Goal: Task Accomplishment & Management: Use online tool/utility

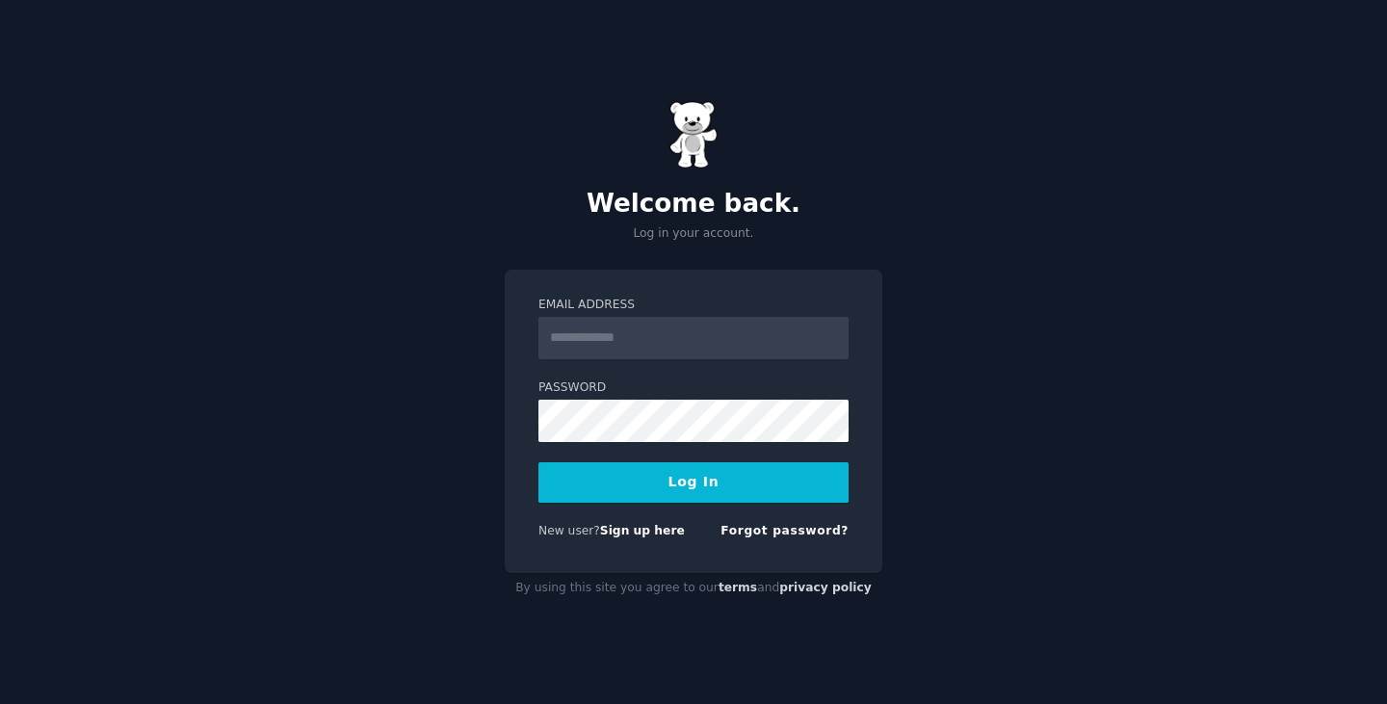
click at [647, 352] on input "Email Address" at bounding box center [693, 338] width 310 height 42
type input "**********"
click at [538, 462] on button "Log In" at bounding box center [693, 482] width 310 height 40
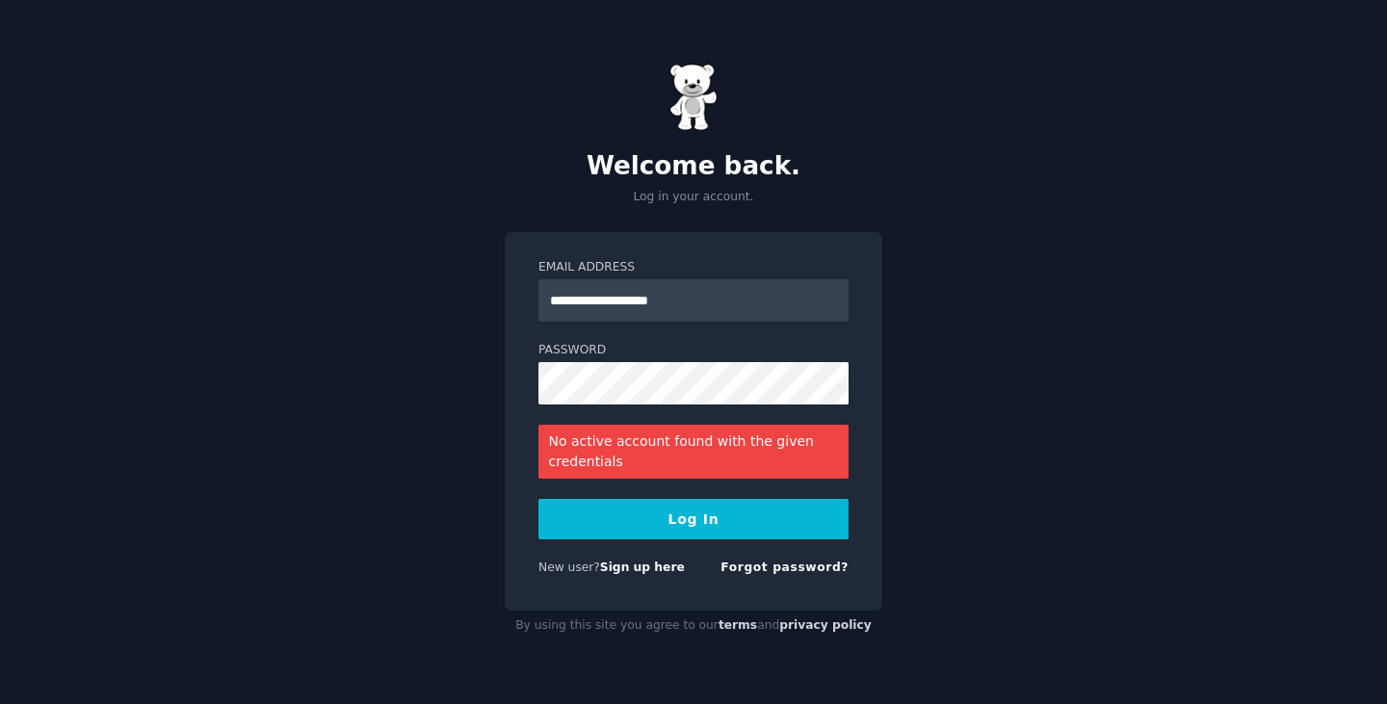
click at [1265, 563] on div "**********" at bounding box center [693, 352] width 1387 height 704
click at [753, 303] on input "**********" at bounding box center [693, 300] width 310 height 42
type input "*"
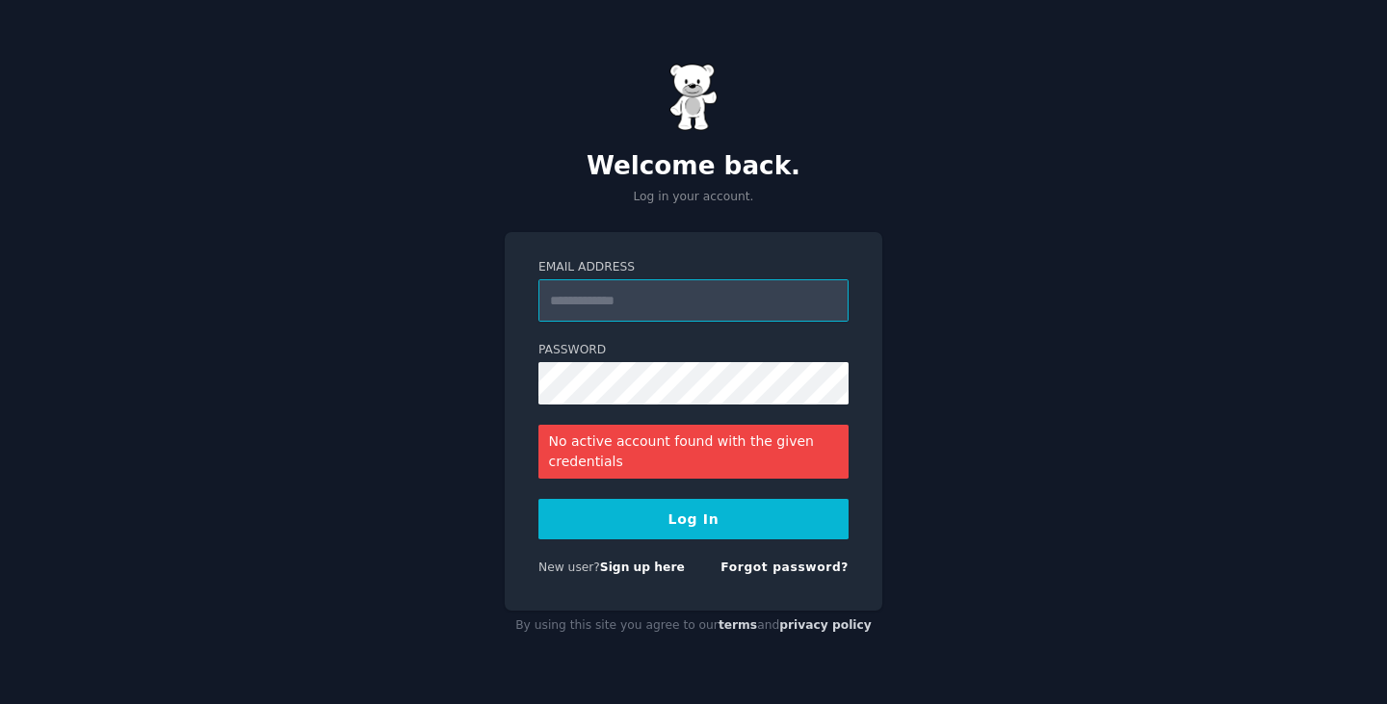
type input "*"
click at [0, 703] on com-1password-button at bounding box center [0, 704] width 0 height 0
type input "**********"
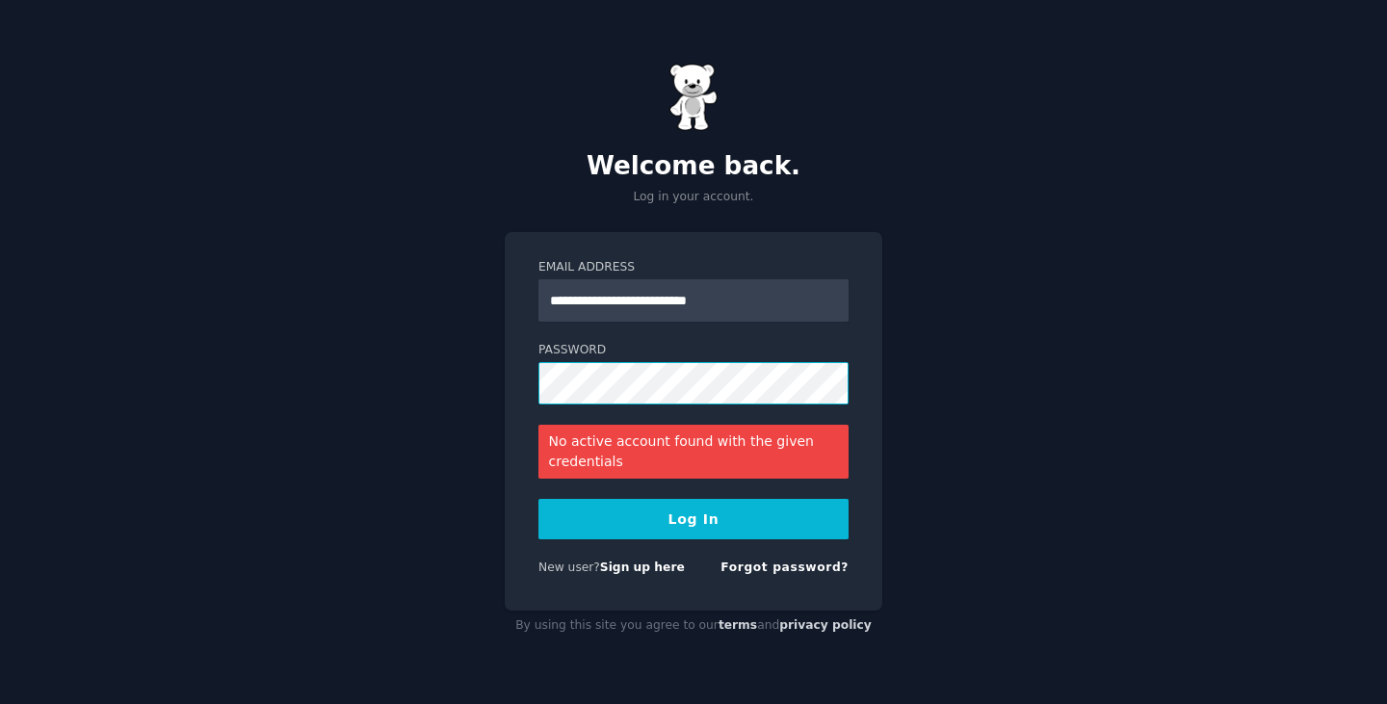
click at [538, 499] on button "Log In" at bounding box center [693, 519] width 310 height 40
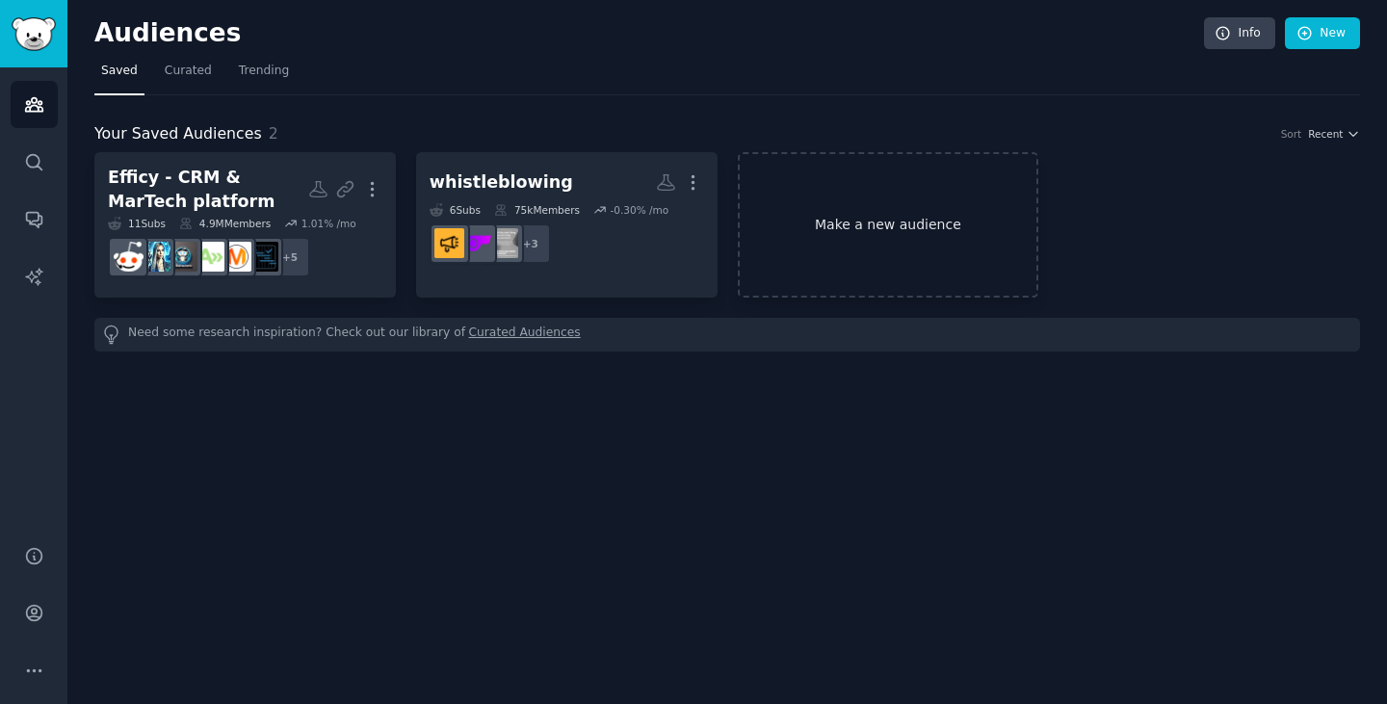
click at [848, 202] on link "Make a new audience" at bounding box center [888, 224] width 301 height 145
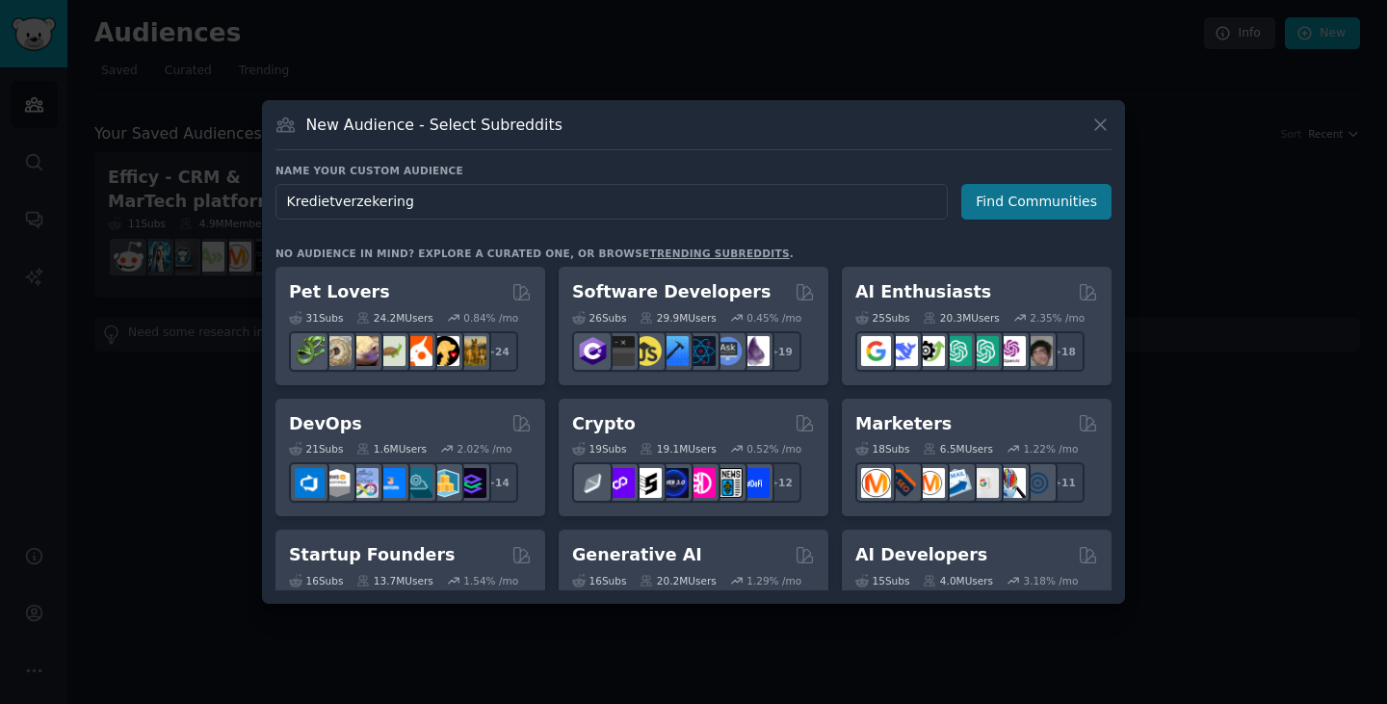
type input "Kredietverzekering"
click at [1016, 195] on button "Find Communities" at bounding box center [1036, 202] width 150 height 36
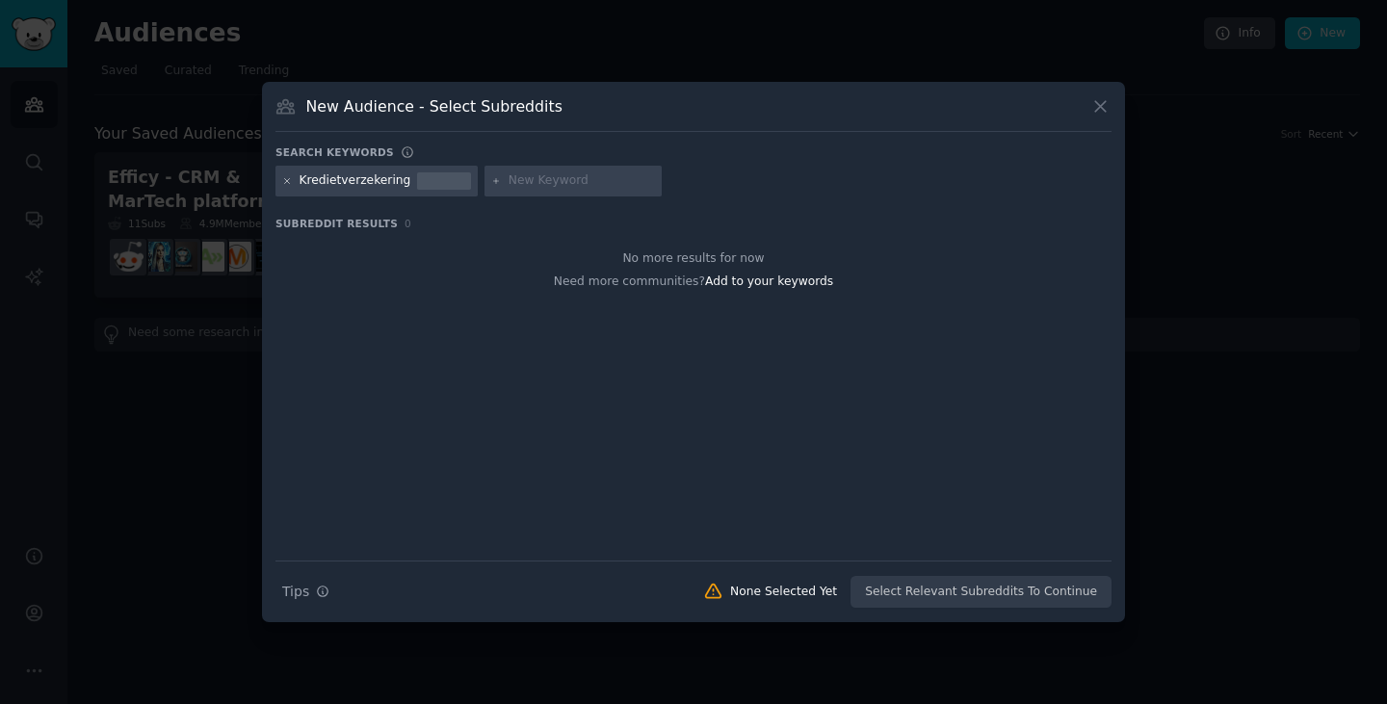
click at [287, 185] on icon at bounding box center [287, 181] width 11 height 11
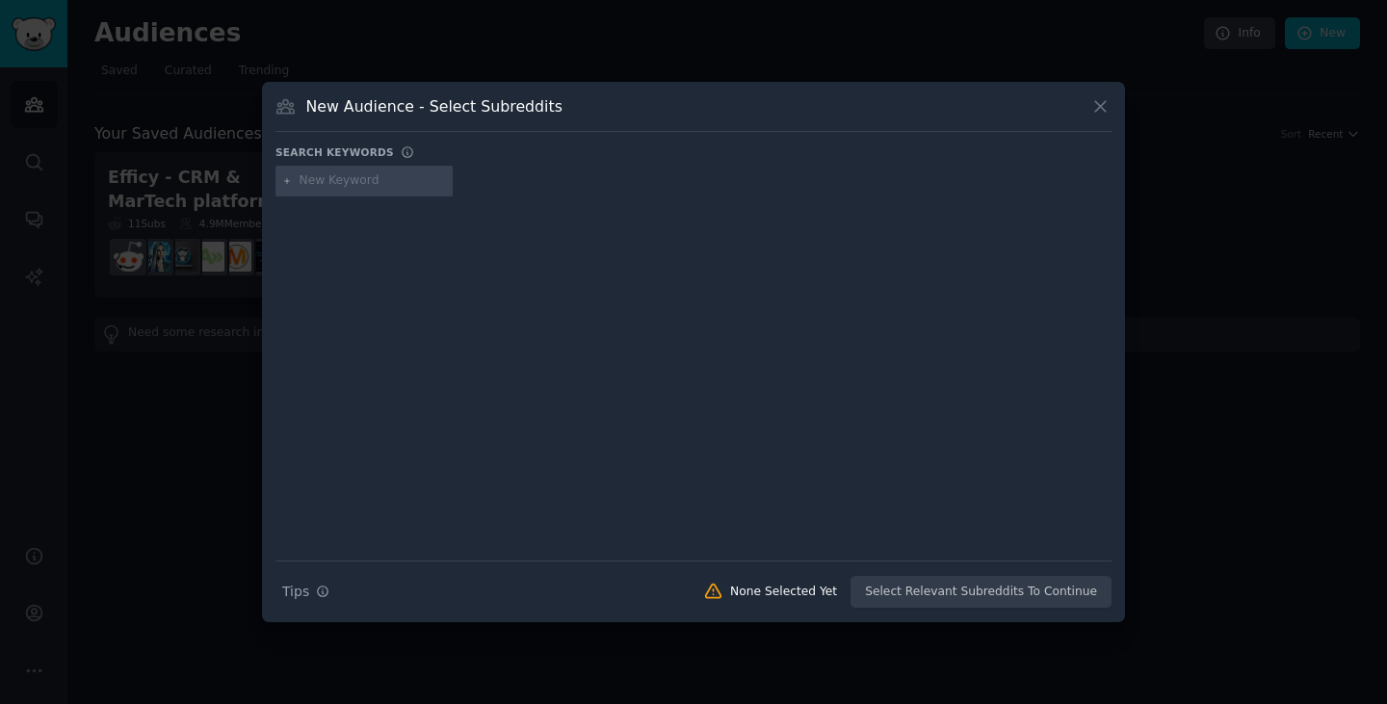
click at [326, 185] on input "text" at bounding box center [373, 180] width 146 height 17
type input "corporate finance"
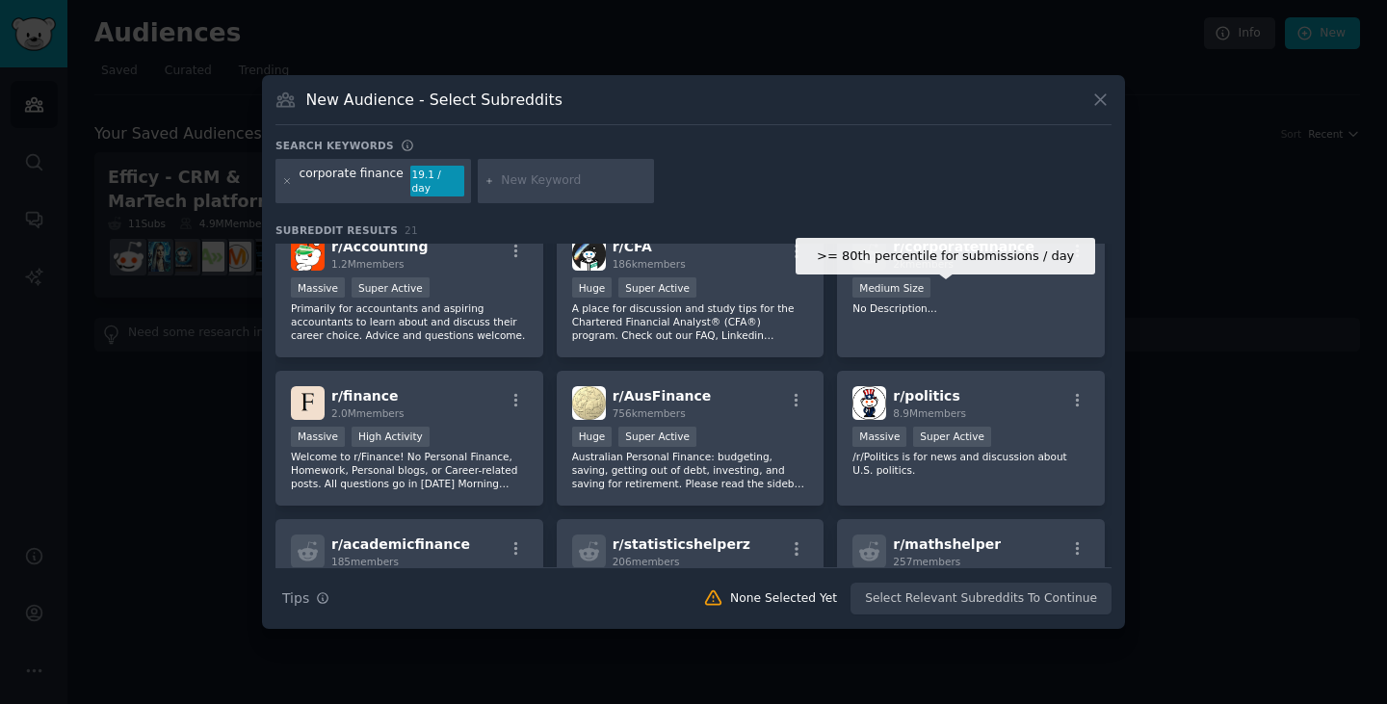
scroll to position [172, 0]
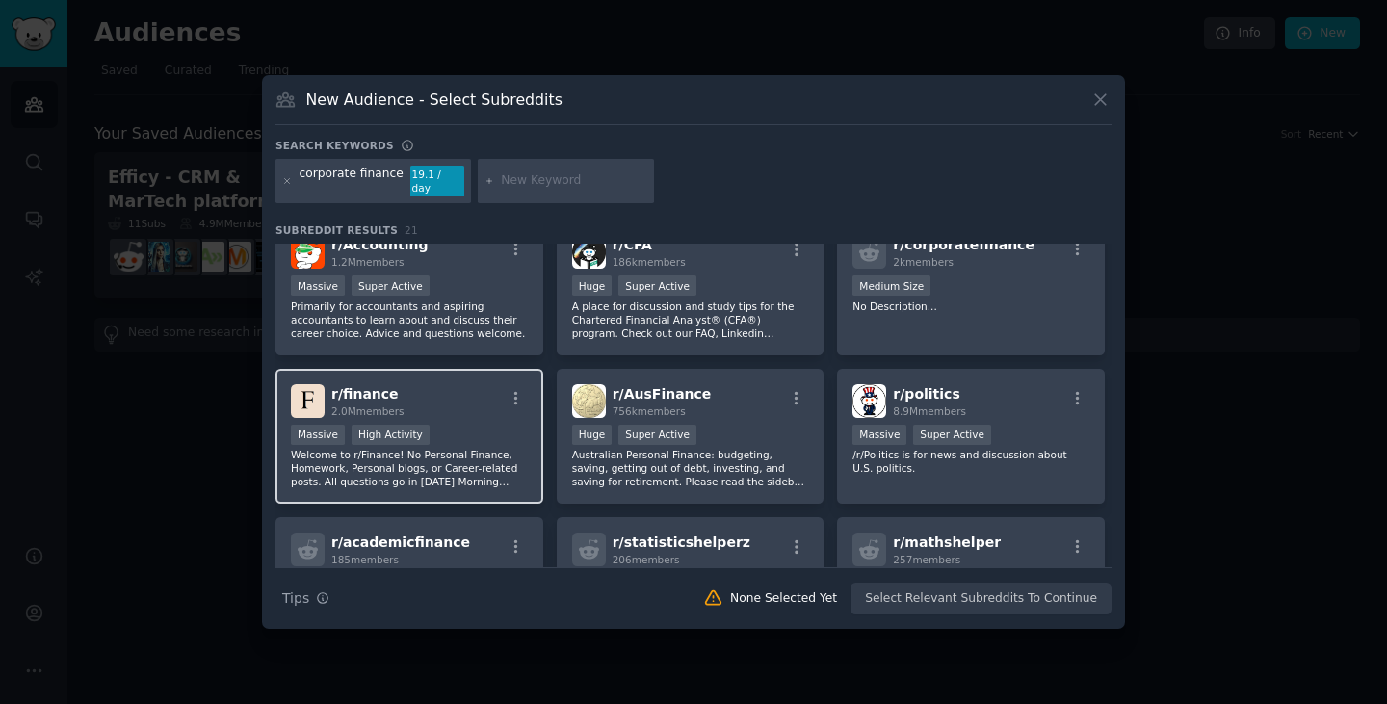
click at [380, 458] on p "Welcome to r/Finance! No Personal Finance, Homework, Personal blogs, or Career-…" at bounding box center [409, 468] width 237 height 40
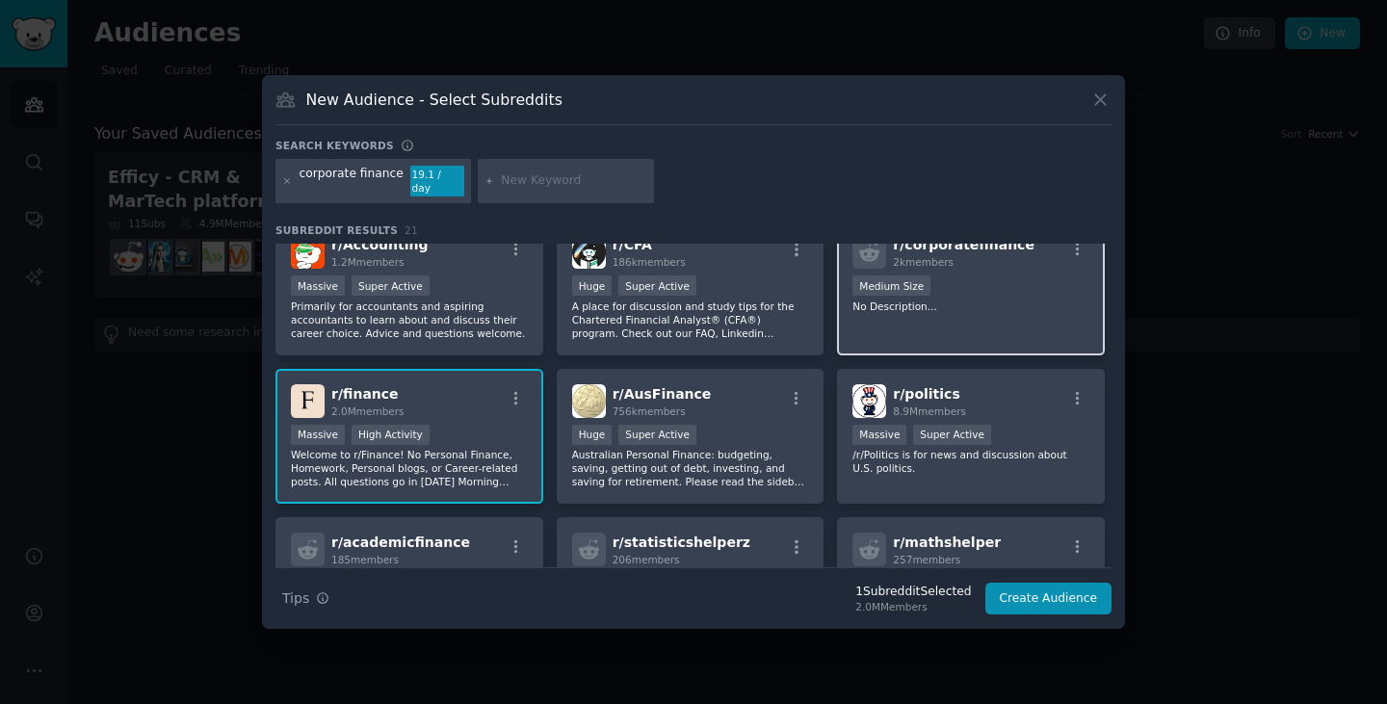
click at [981, 300] on p "No Description..." at bounding box center [970, 306] width 237 height 13
click at [1041, 594] on button "Create Audience" at bounding box center [1048, 599] width 127 height 33
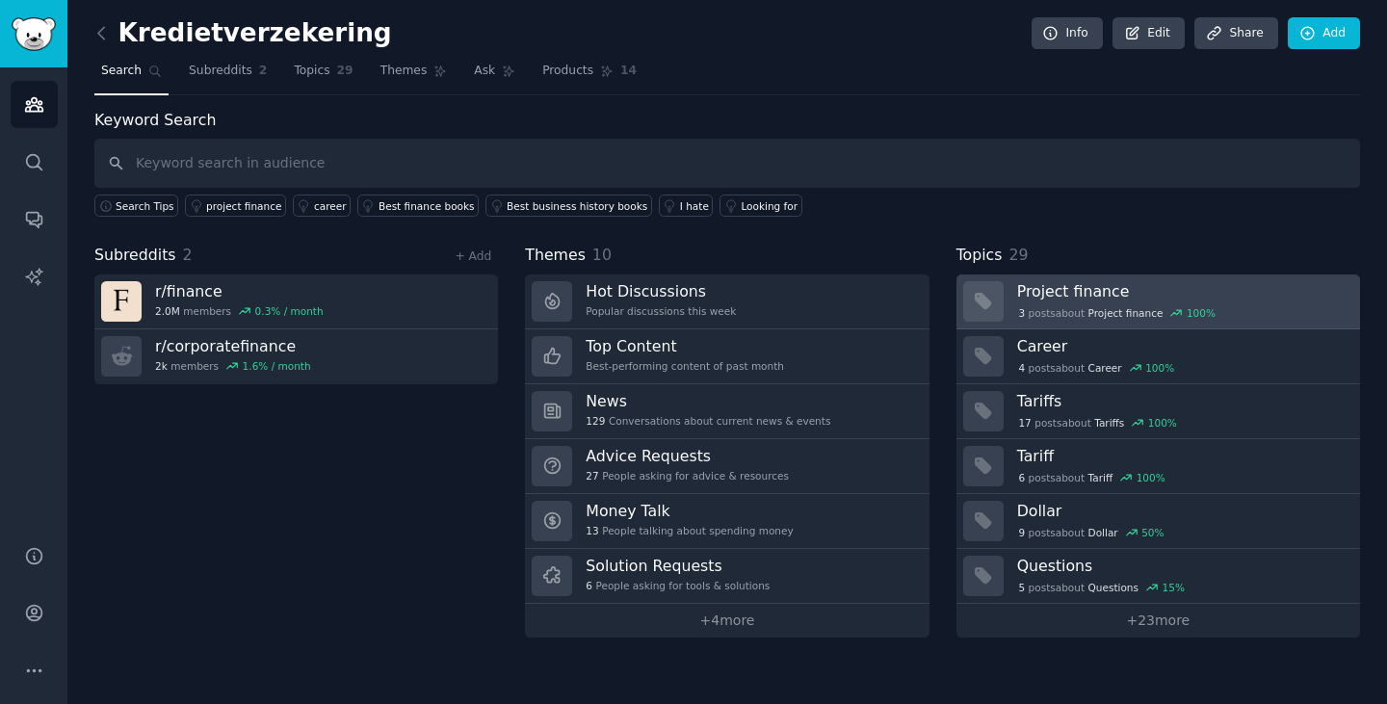
click at [1058, 302] on div "3 post s about Project finance 100 %" at bounding box center [1181, 311] width 329 height 20
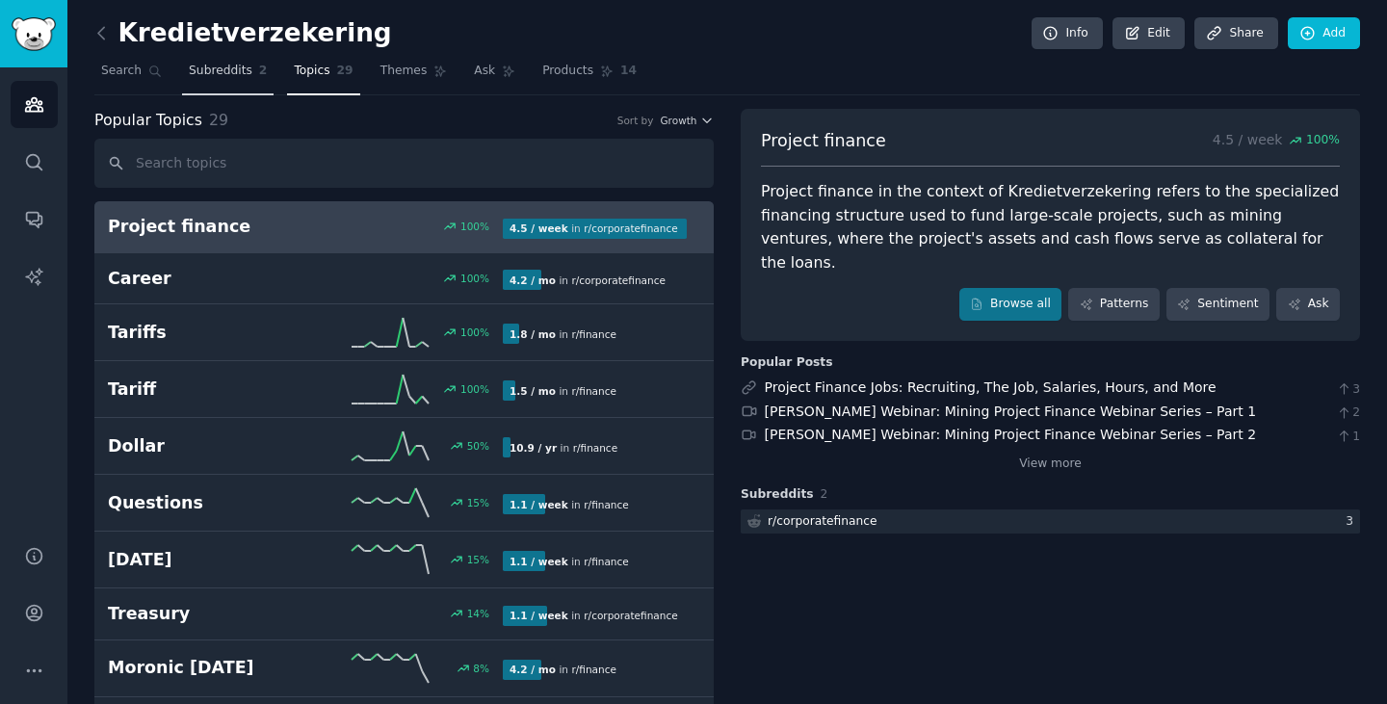
click at [222, 84] on link "Subreddits 2" at bounding box center [227, 75] width 91 height 39
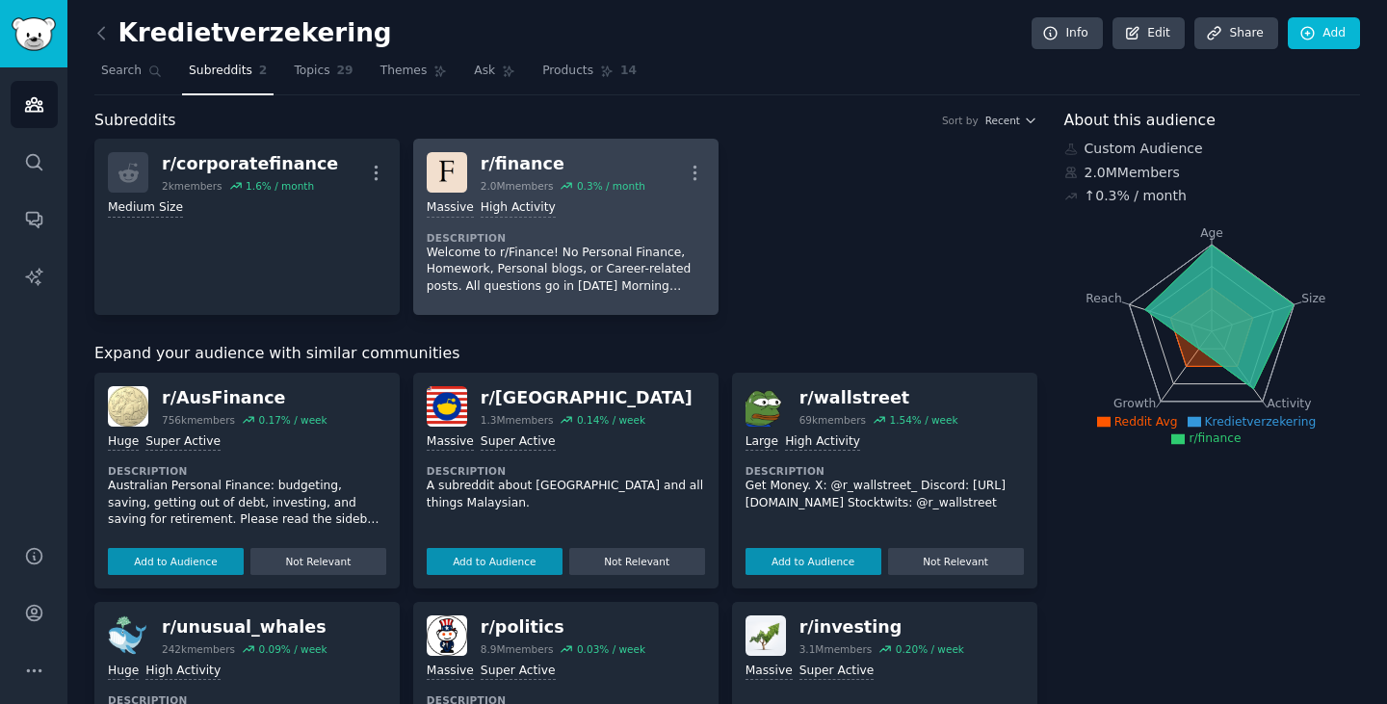
click at [573, 279] on p "Welcome to r/Finance! No Personal Finance, Homework, Personal blogs, or Career-…" at bounding box center [566, 270] width 278 height 51
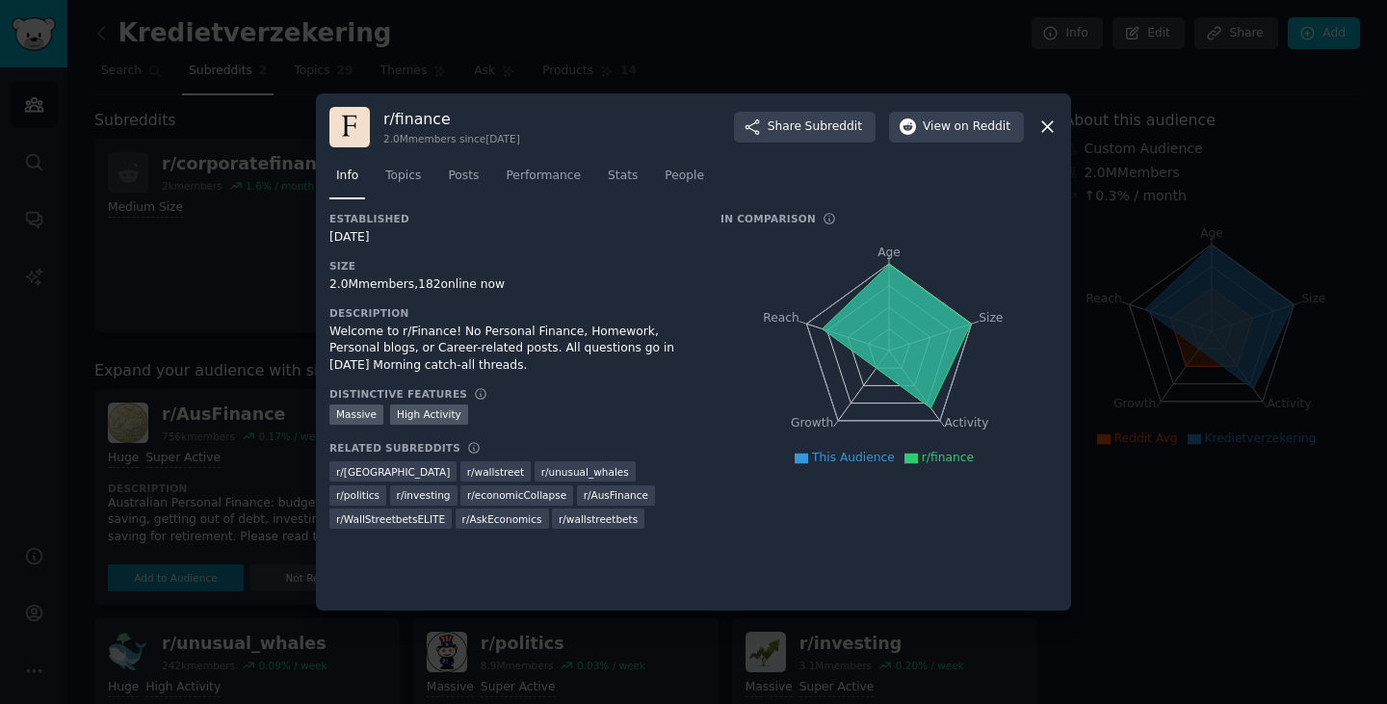
click at [1042, 124] on icon at bounding box center [1047, 127] width 20 height 20
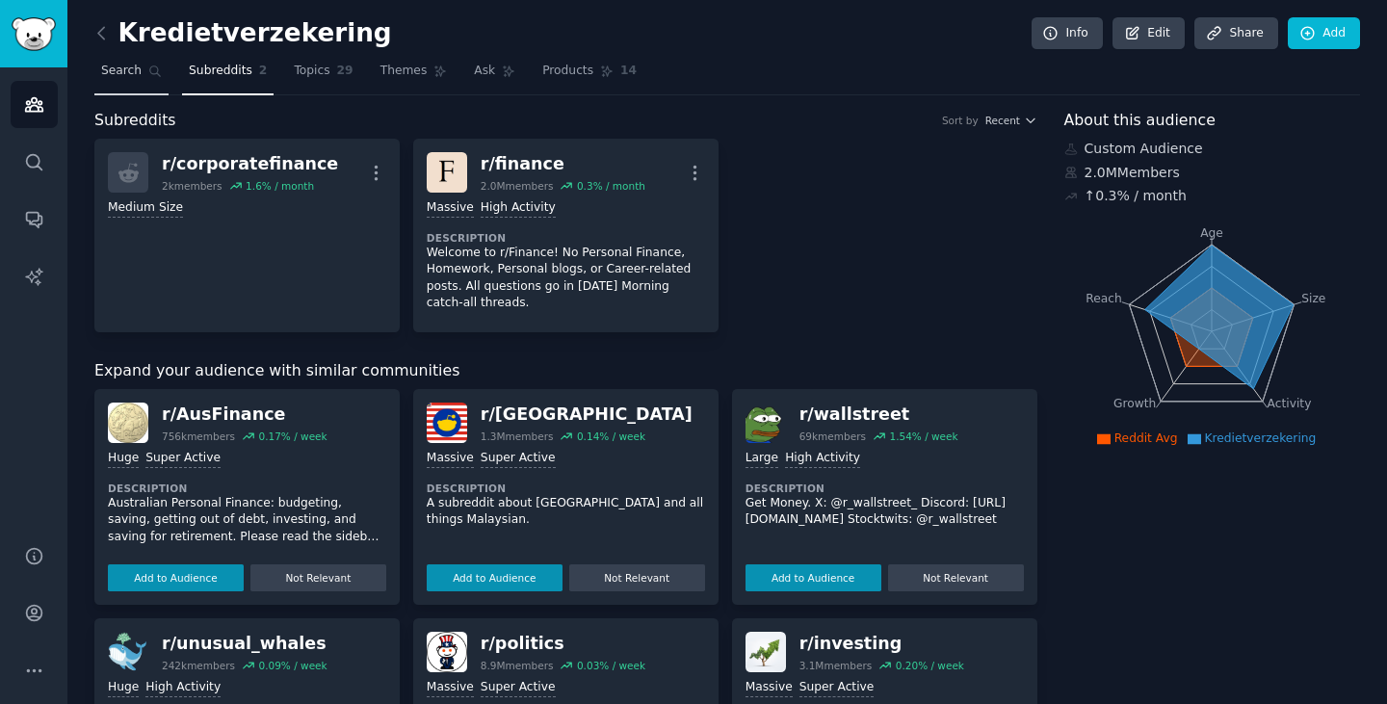
click at [117, 78] on span "Search" at bounding box center [121, 71] width 40 height 17
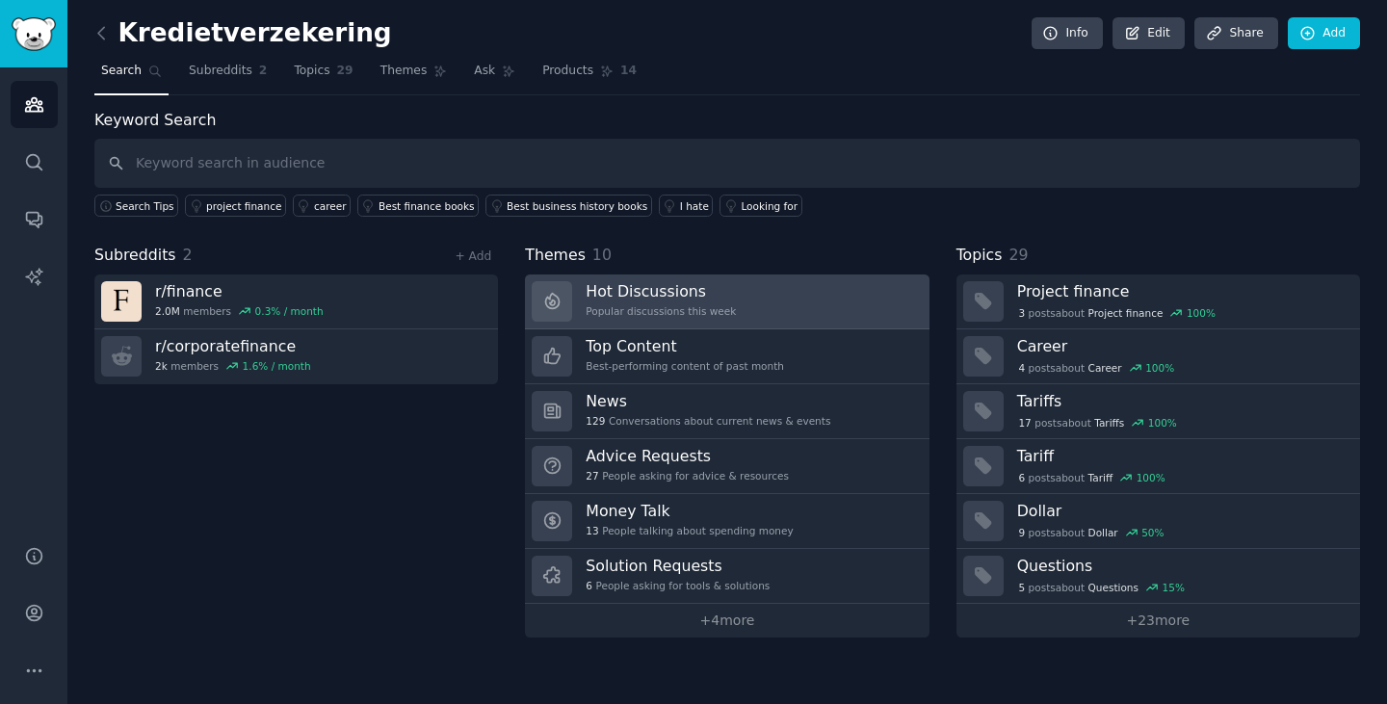
click at [711, 290] on h3 "Hot Discussions" at bounding box center [661, 291] width 150 height 20
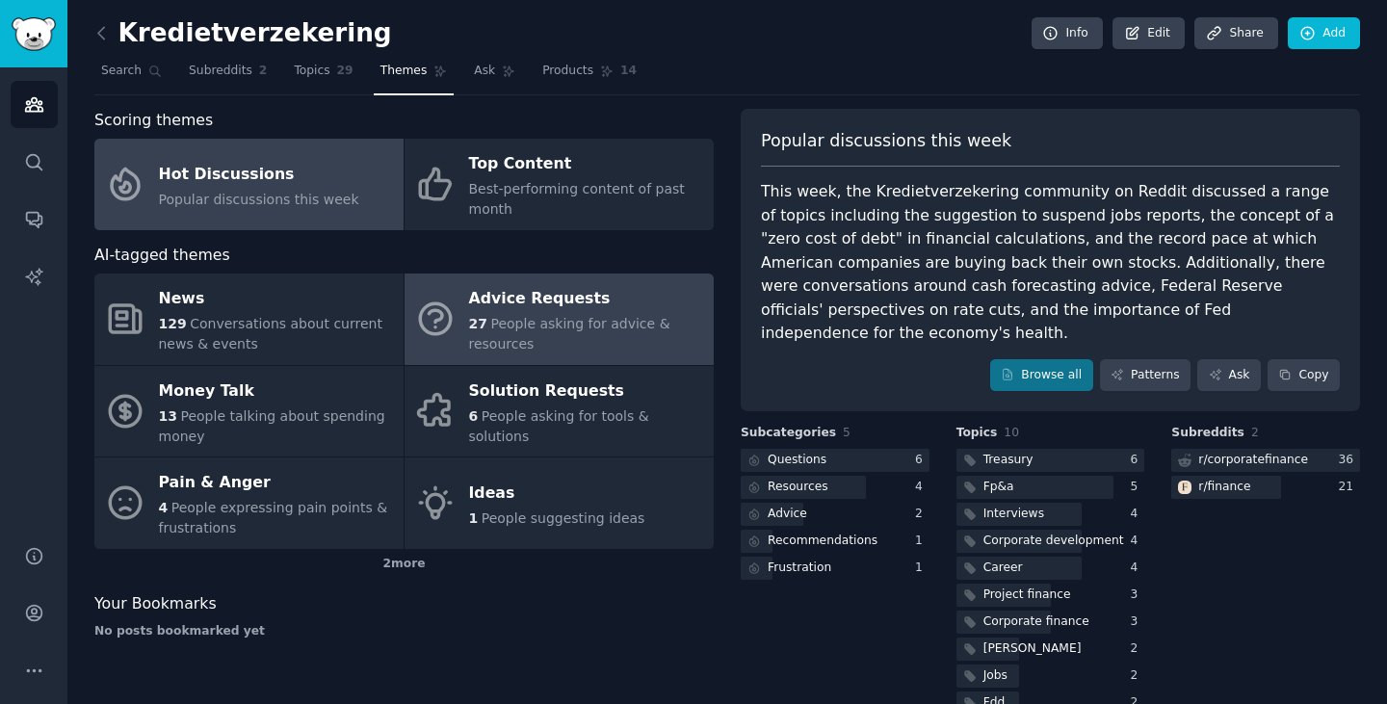
click at [518, 313] on div "Advice Requests" at bounding box center [586, 299] width 235 height 31
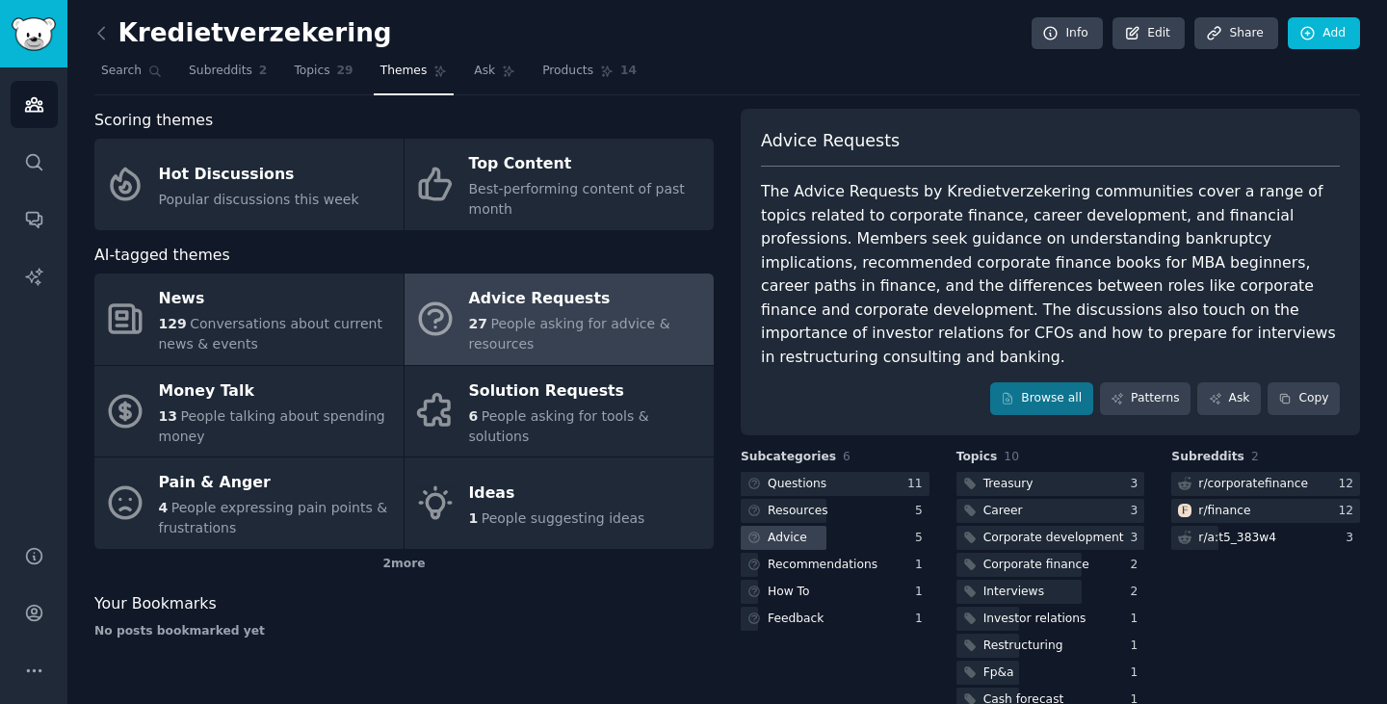
scroll to position [40, 0]
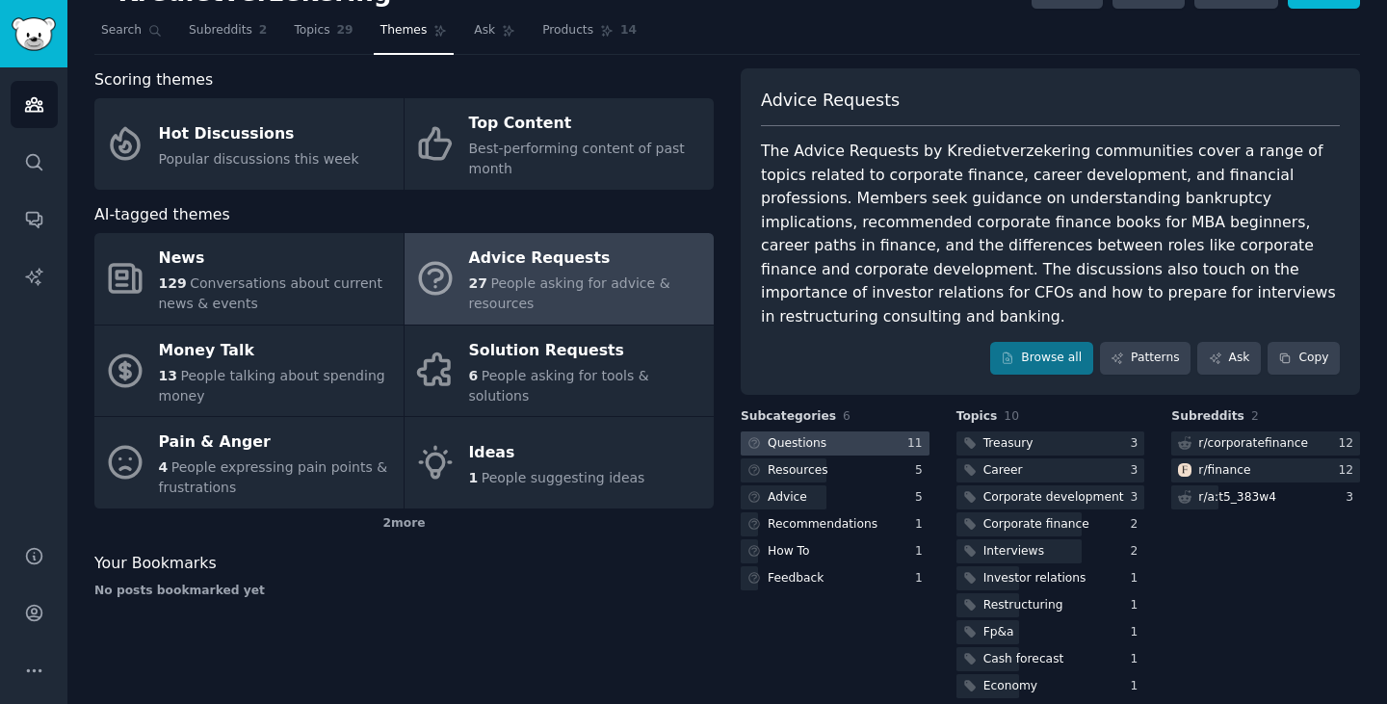
click at [832, 431] on div at bounding box center [835, 443] width 189 height 24
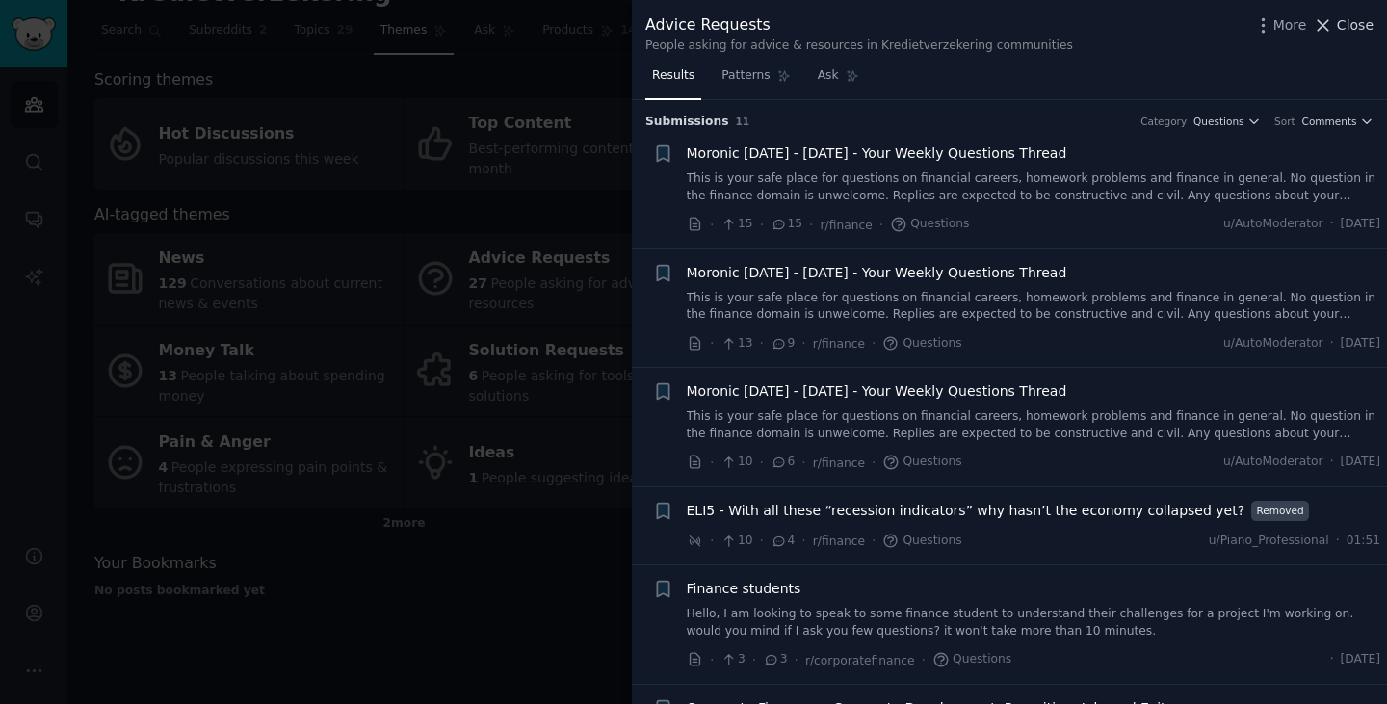
click at [1350, 32] on span "Close" at bounding box center [1355, 25] width 37 height 20
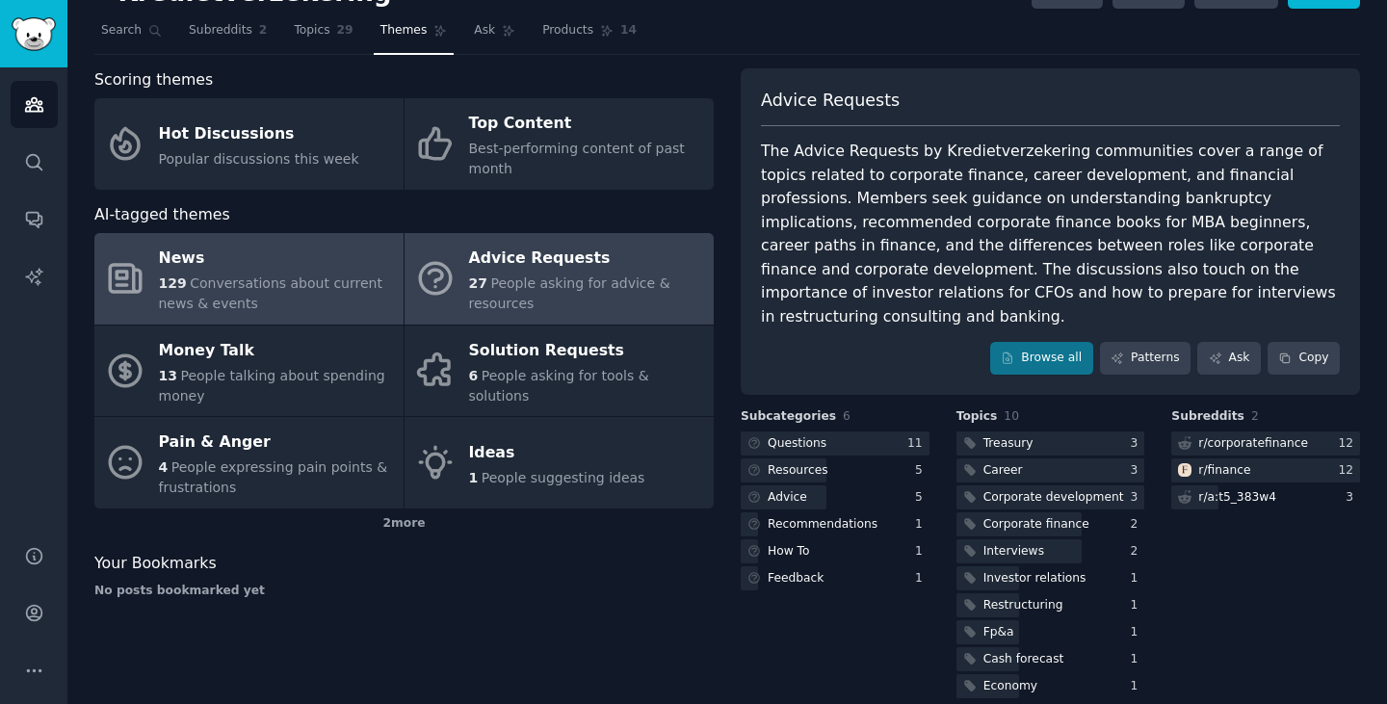
click at [283, 251] on div "News" at bounding box center [276, 259] width 235 height 31
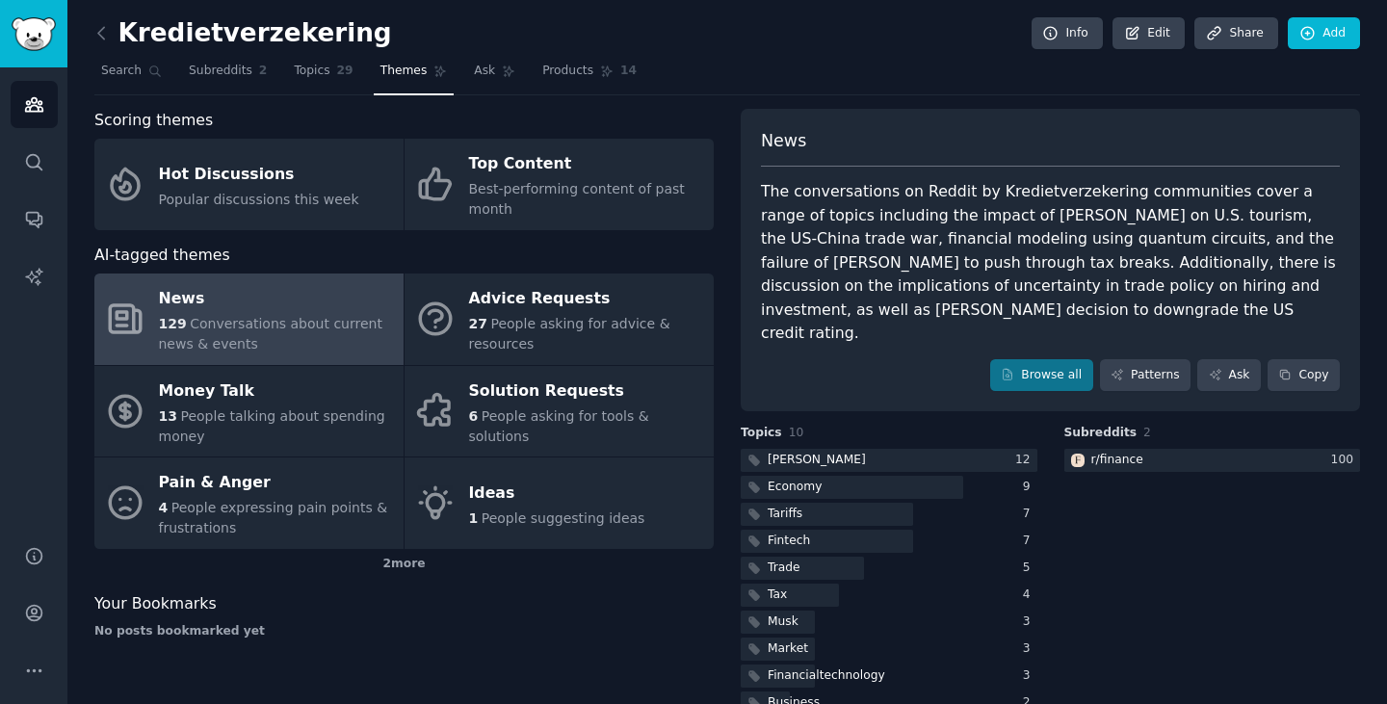
scroll to position [17, 0]
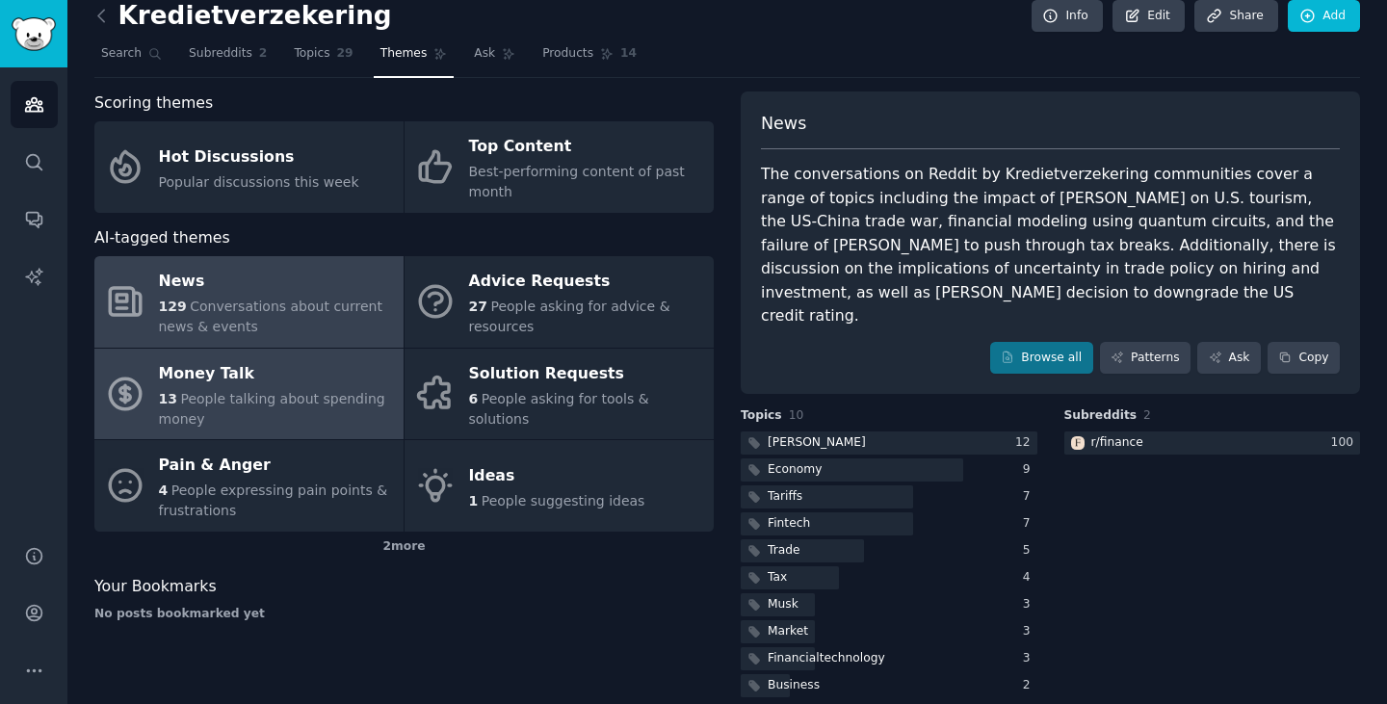
click at [263, 389] on div "13 People talking about spending money" at bounding box center [276, 409] width 235 height 40
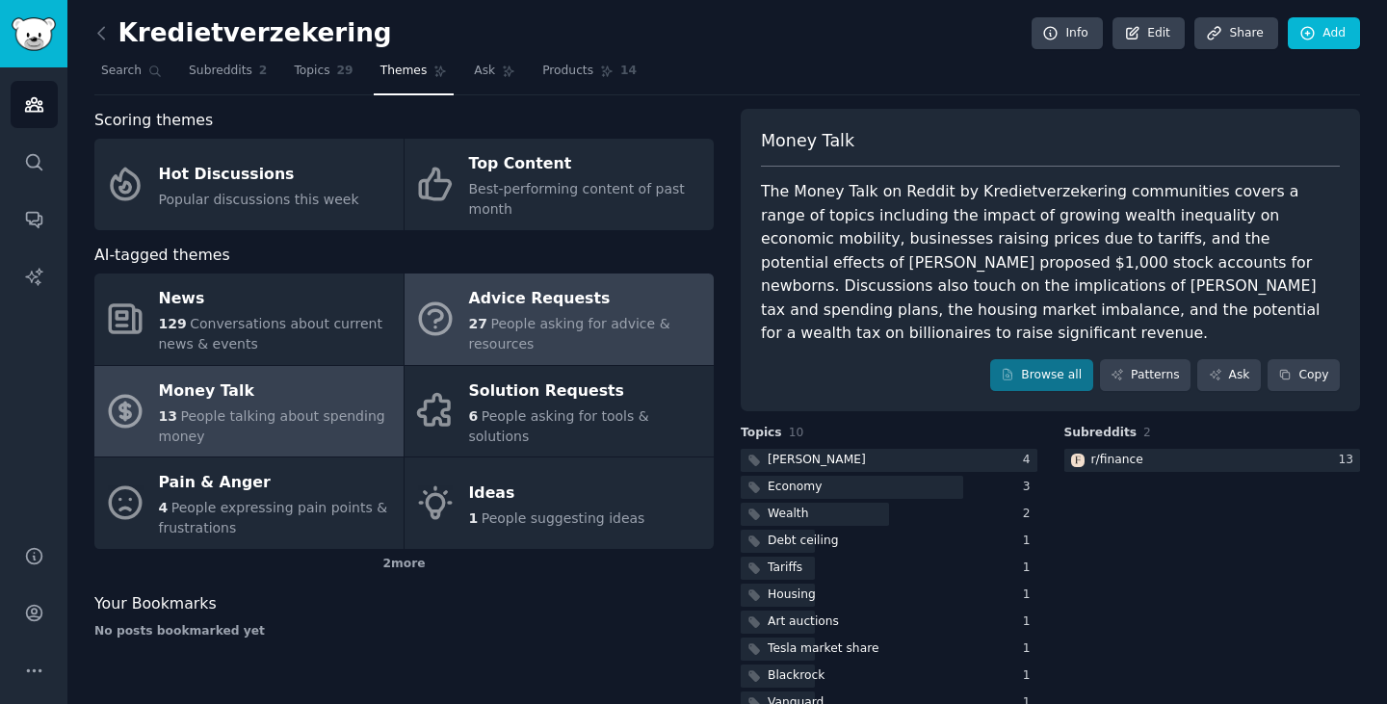
click at [492, 312] on div "Advice Requests" at bounding box center [586, 299] width 235 height 31
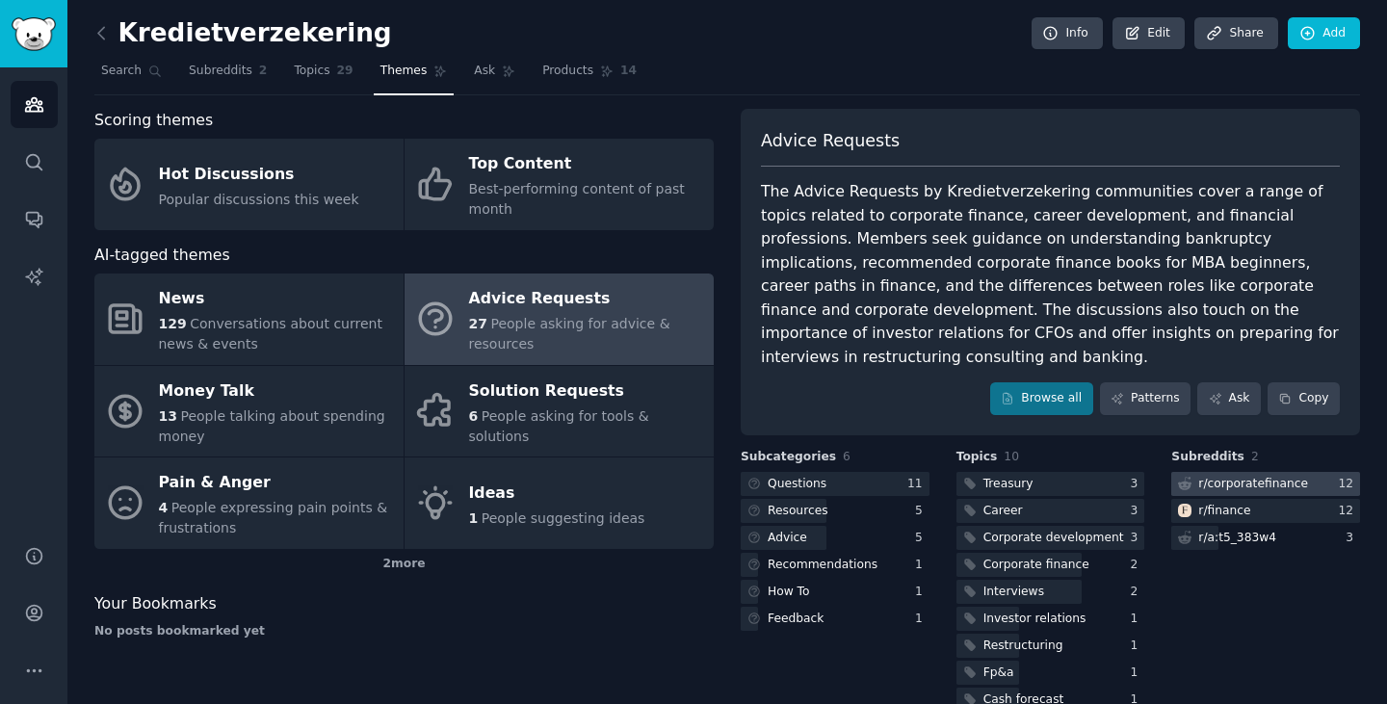
click at [1271, 476] on div "r/ corporatefinance" at bounding box center [1253, 484] width 110 height 17
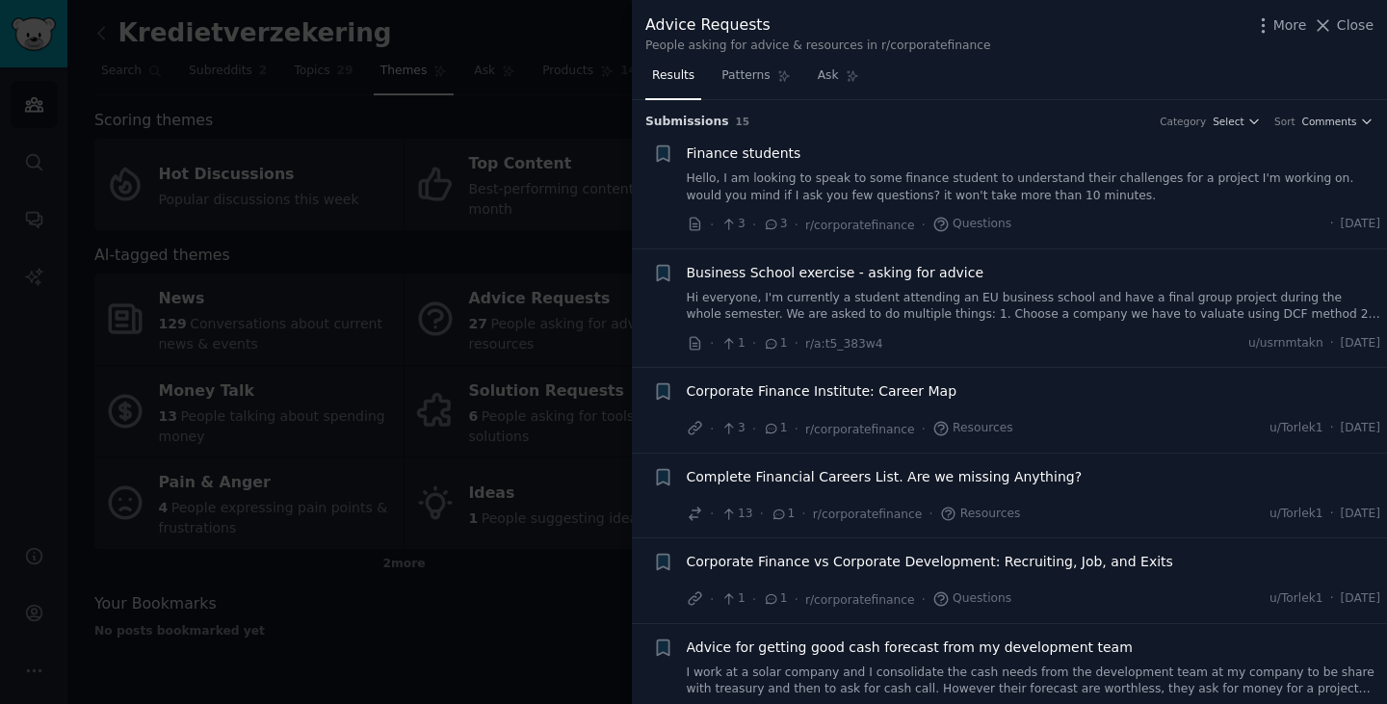
click at [792, 574] on div "Corporate Finance vs Corporate Development: Recruiting, Job, and Exits" at bounding box center [1034, 565] width 694 height 27
click at [790, 565] on span "Corporate Finance vs Corporate Development: Recruiting, Job, and Exits" at bounding box center [930, 562] width 486 height 20
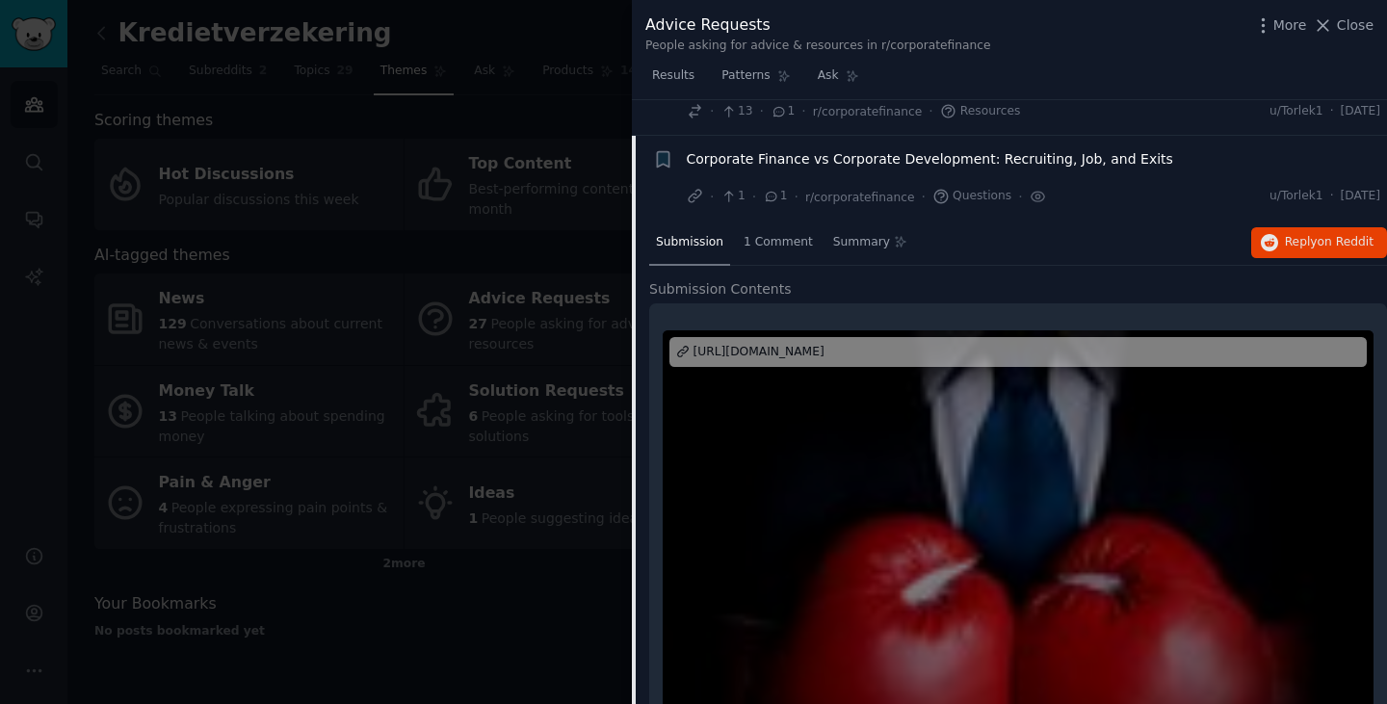
scroll to position [402, 0]
click at [790, 352] on div "https://mergersandinquisitions.com/corporate-finance-vs-corporate-development/" at bounding box center [758, 353] width 131 height 17
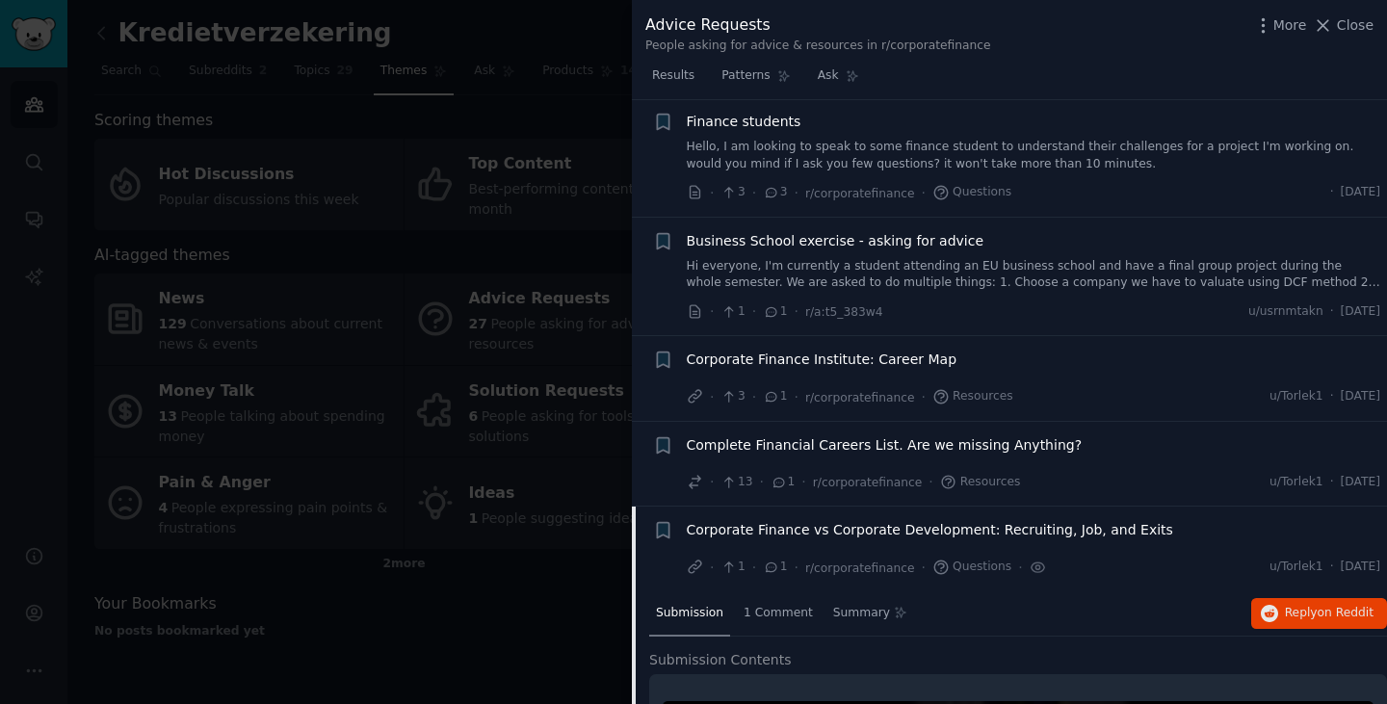
scroll to position [15, 0]
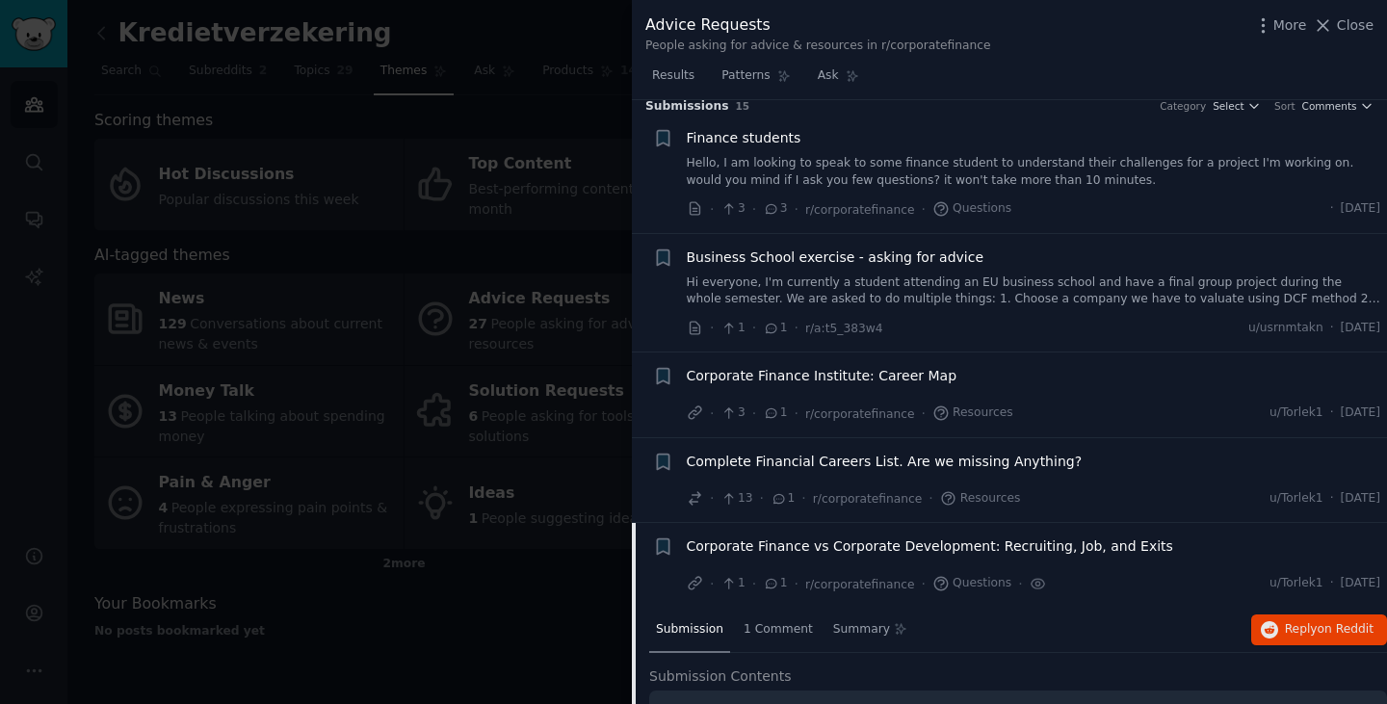
click at [1201, 483] on div "Complete Financial Careers List. Are we missing Anything? · 13 · 1 · r/corporat…" at bounding box center [1034, 481] width 694 height 58
click at [849, 456] on span "Complete Financial Careers List. Are we missing Anything?" at bounding box center [885, 462] width 396 height 20
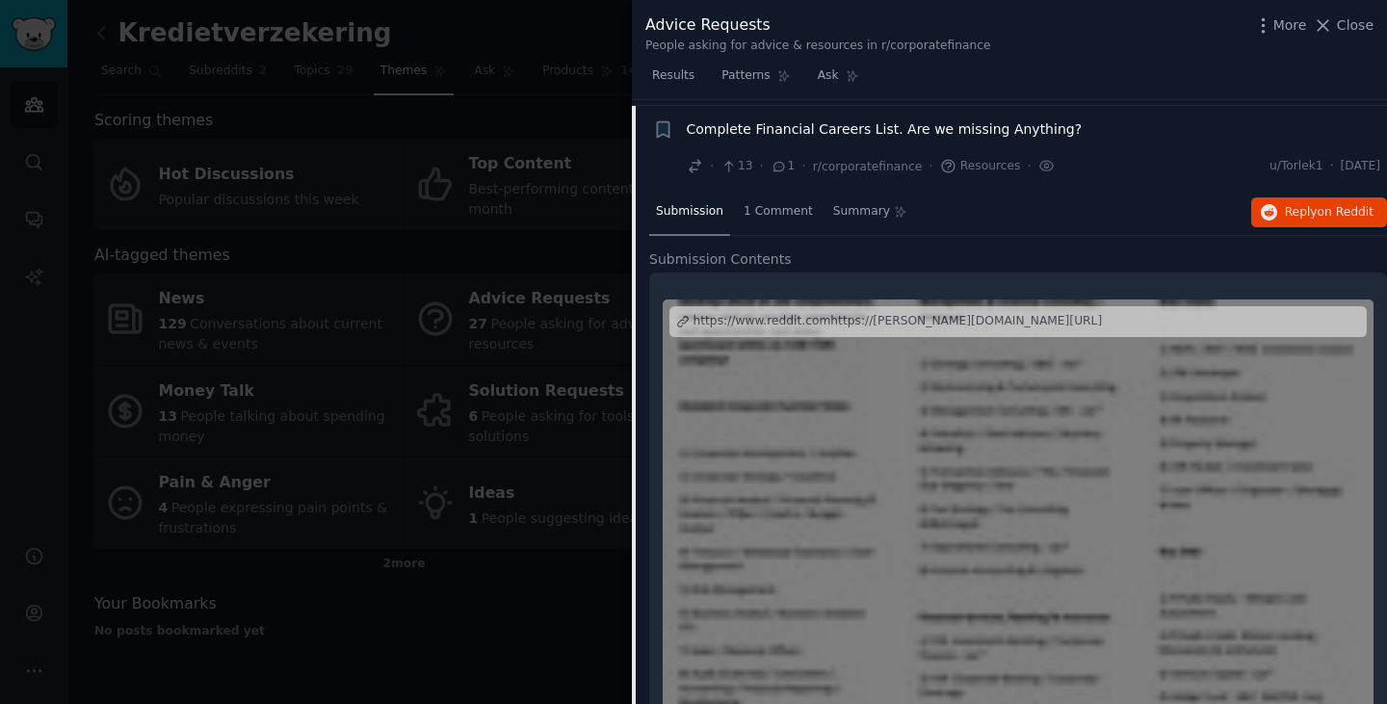
scroll to position [353, 0]
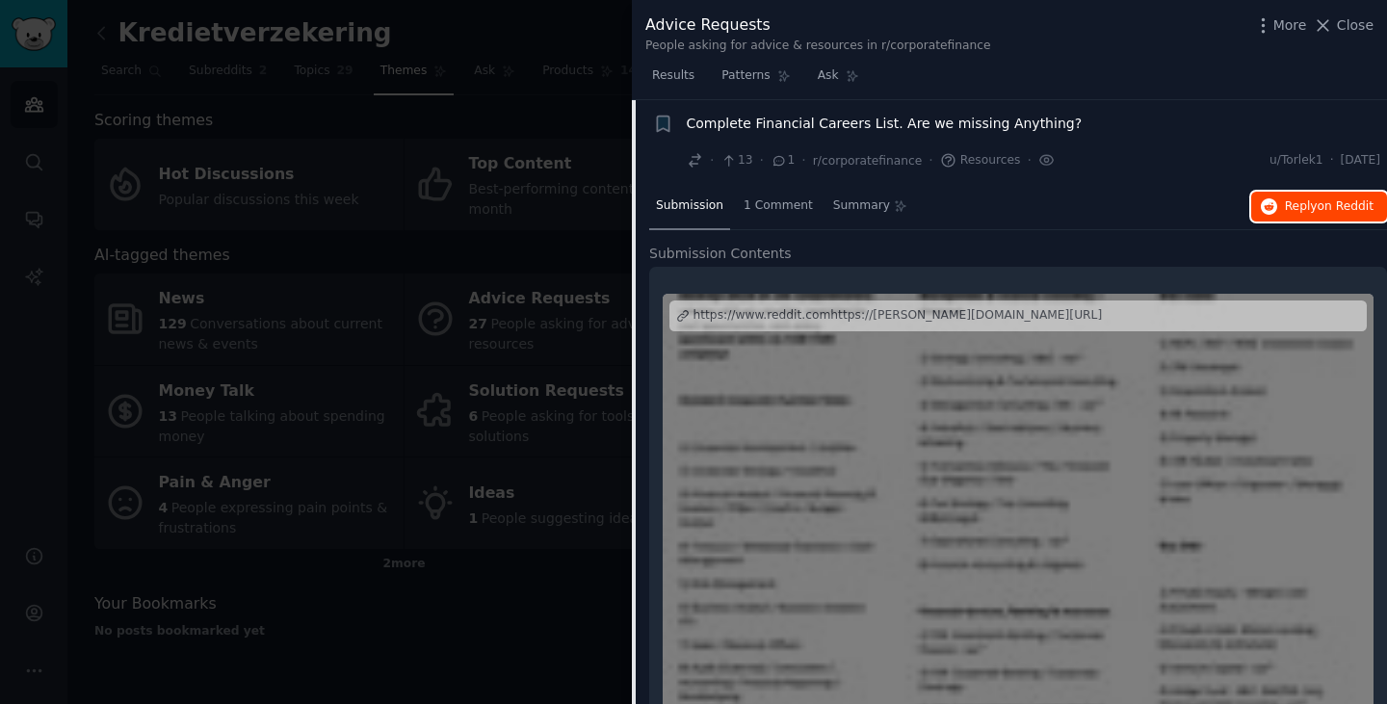
click at [1273, 203] on icon "button" at bounding box center [1269, 206] width 17 height 17
